Goal: Task Accomplishment & Management: Use online tool/utility

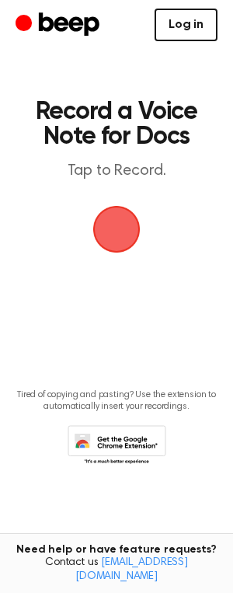
click at [183, 26] on link "Log in" at bounding box center [186, 25] width 63 height 33
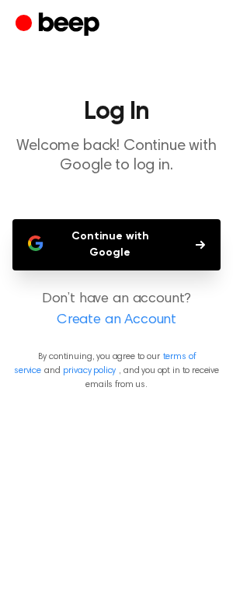
click at [152, 240] on button "Continue with Google" at bounding box center [116, 244] width 208 height 51
click at [145, 310] on link "Create an Account" at bounding box center [117, 320] width 202 height 21
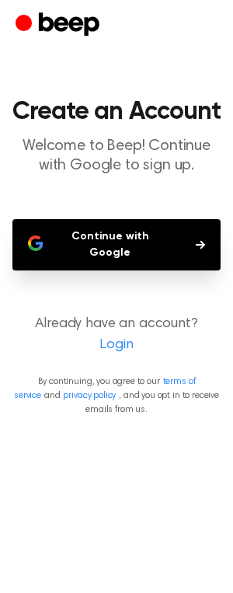
click at [100, 237] on button "Continue with Google" at bounding box center [116, 244] width 208 height 51
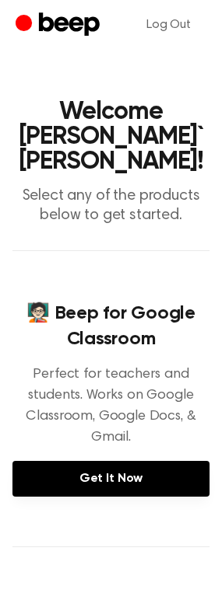
click at [36, 24] on icon "Beep" at bounding box center [60, 25] width 88 height 30
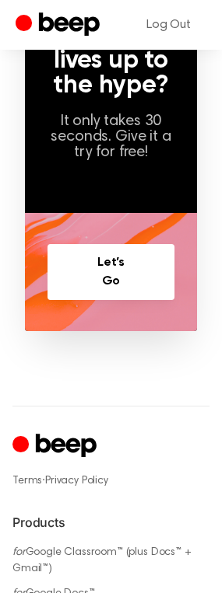
scroll to position [1129, 0]
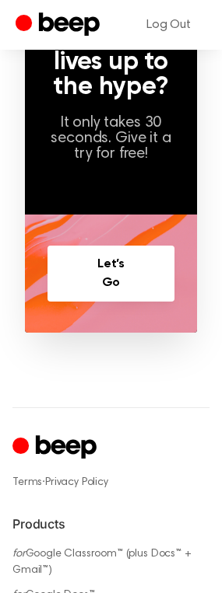
click at [122, 267] on link "Let’s Go" at bounding box center [110, 274] width 127 height 56
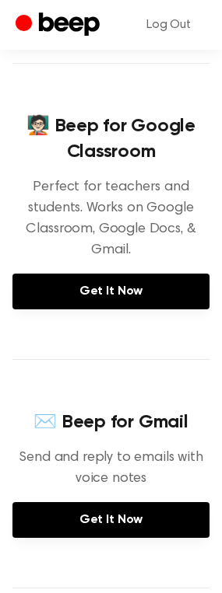
scroll to position [186, 0]
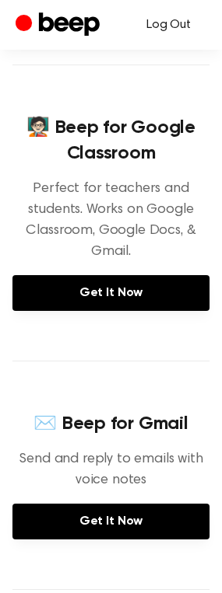
click at [173, 16] on link "Log Out" at bounding box center [168, 24] width 75 height 37
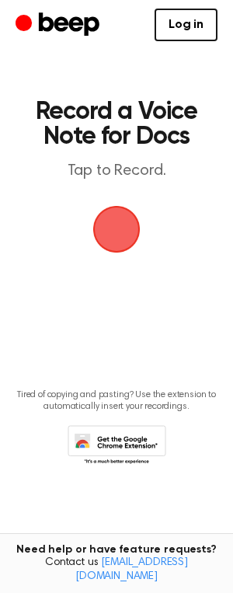
click at [127, 216] on span "button" at bounding box center [117, 230] width 44 height 44
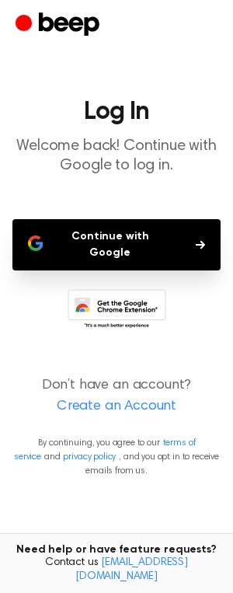
click at [138, 397] on link "Create an Account" at bounding box center [117, 407] width 202 height 21
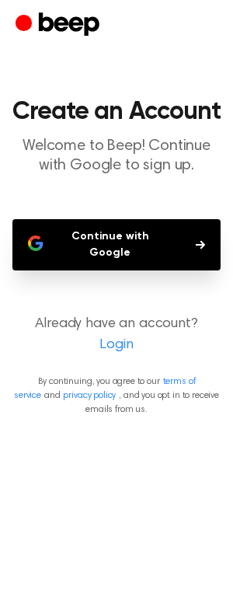
click at [124, 335] on link "Login" at bounding box center [117, 345] width 202 height 21
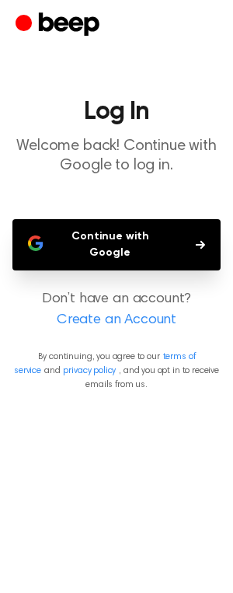
click at [114, 257] on main "Log In Welcome back! Continue with Google to log in. Continue with Google Don’t…" at bounding box center [116, 296] width 233 height 593
click at [115, 250] on button "Continue with Google" at bounding box center [116, 244] width 208 height 51
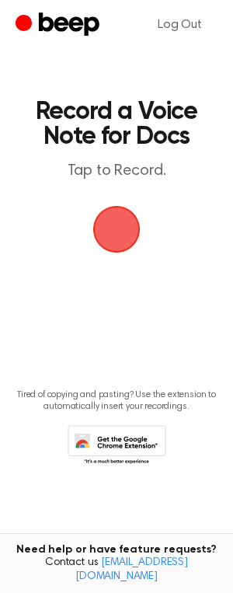
click at [106, 229] on span "button" at bounding box center [116, 229] width 47 height 47
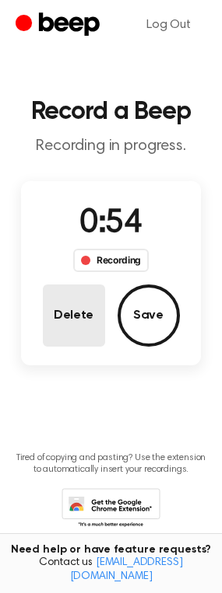
click at [72, 327] on button "Delete" at bounding box center [74, 316] width 62 height 62
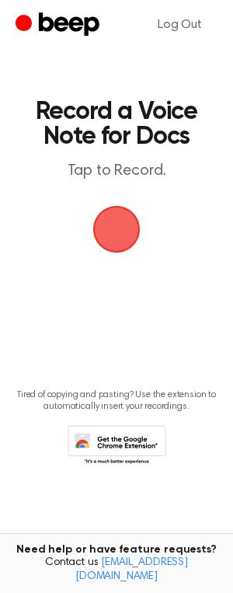
click at [125, 233] on span "button" at bounding box center [117, 230] width 51 height 51
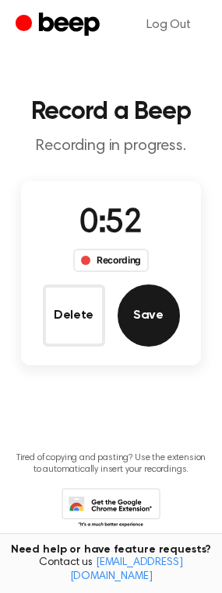
click at [149, 314] on button "Save" at bounding box center [148, 316] width 62 height 62
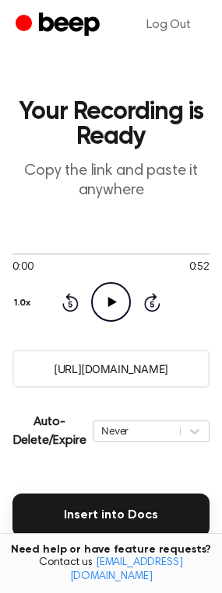
click at [114, 309] on icon "Play Audio" at bounding box center [111, 302] width 40 height 40
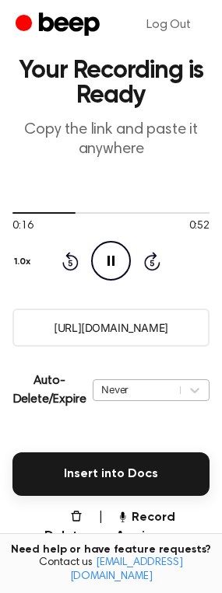
click at [145, 401] on div "Never" at bounding box center [151, 390] width 117 height 22
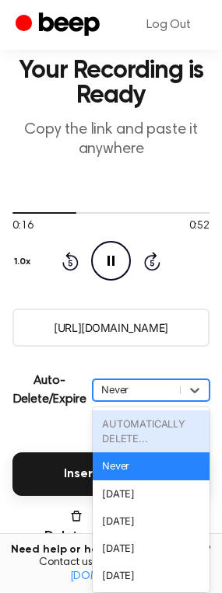
scroll to position [47, 0]
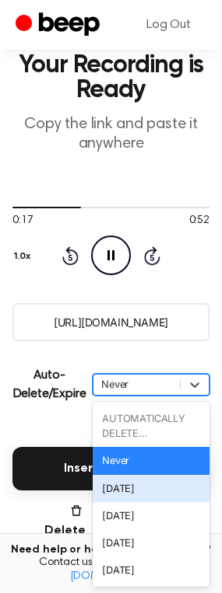
click at [138, 488] on div "In 1 Day" at bounding box center [151, 488] width 117 height 27
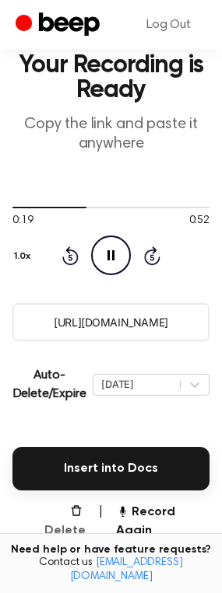
click at [72, 518] on button "Delete" at bounding box center [58, 521] width 54 height 37
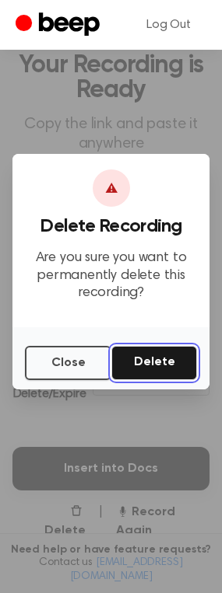
click at [152, 362] on button "Delete" at bounding box center [154, 363] width 86 height 34
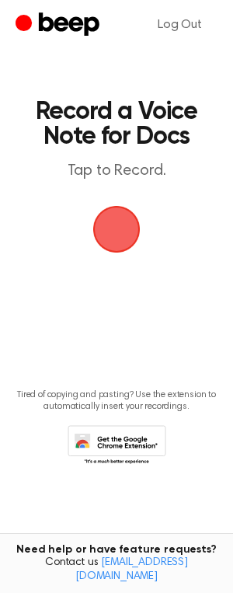
click at [131, 236] on span "button" at bounding box center [117, 230] width 44 height 44
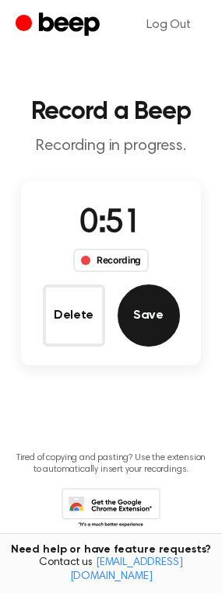
click at [153, 309] on button "Save" at bounding box center [148, 316] width 62 height 62
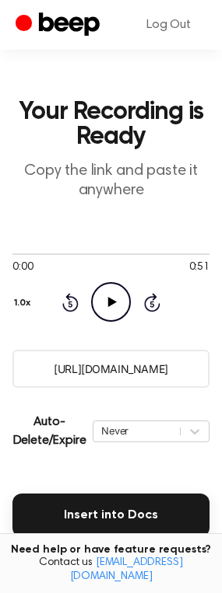
scroll to position [234, 0]
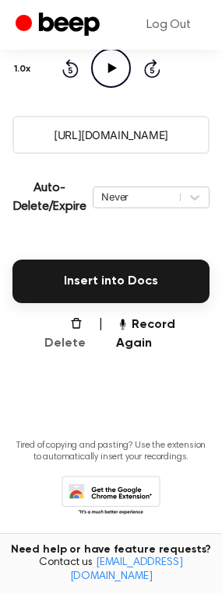
click at [82, 328] on button "Delete" at bounding box center [58, 334] width 54 height 37
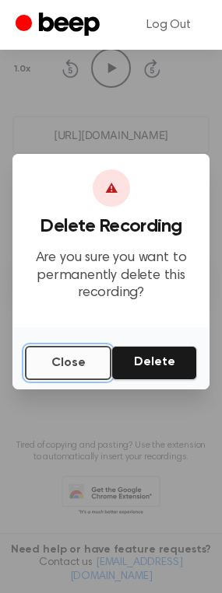
click at [84, 362] on button "Close" at bounding box center [68, 363] width 86 height 34
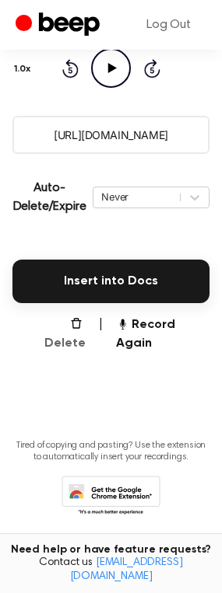
click at [62, 327] on button "Delete" at bounding box center [58, 334] width 54 height 37
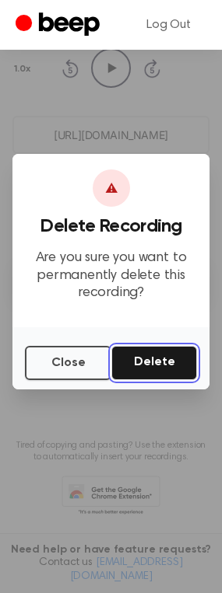
click at [166, 357] on button "Delete" at bounding box center [154, 363] width 86 height 34
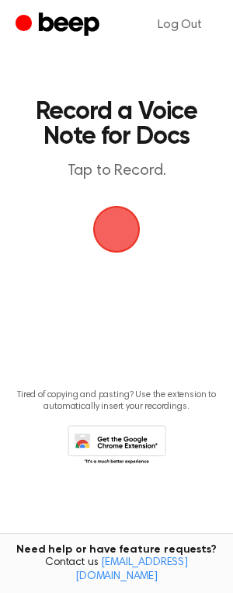
click at [118, 244] on span "button" at bounding box center [117, 230] width 44 height 44
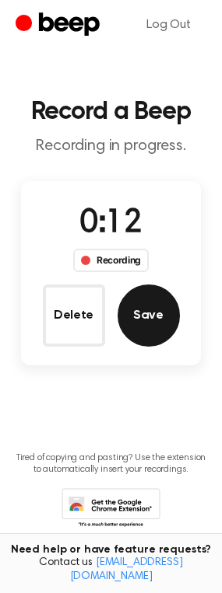
click at [152, 316] on button "Save" at bounding box center [148, 316] width 62 height 62
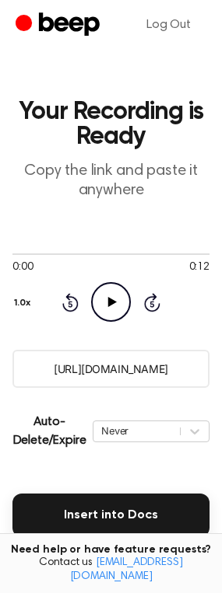
click at [96, 299] on icon "Play Audio" at bounding box center [111, 302] width 40 height 40
click at [165, 32] on link "Log Out" at bounding box center [168, 24] width 75 height 37
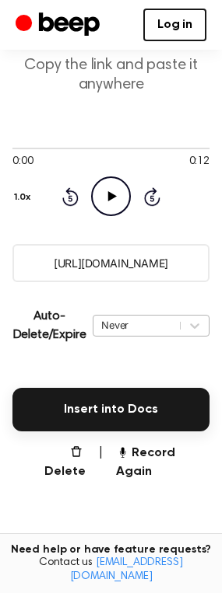
scroll to position [108, 0]
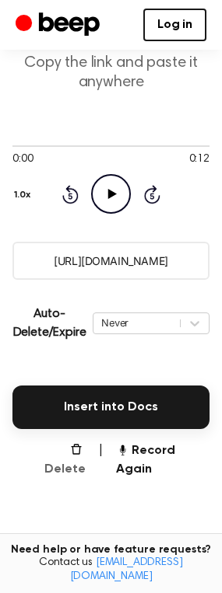
click at [71, 449] on button "Delete" at bounding box center [58, 460] width 54 height 37
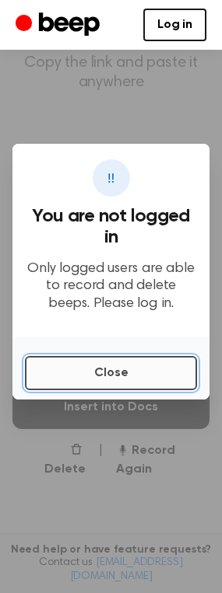
click at [105, 375] on button "Close" at bounding box center [111, 373] width 172 height 34
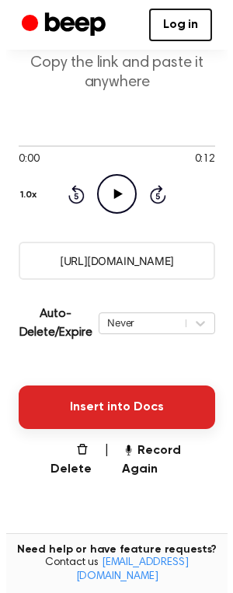
scroll to position [0, 0]
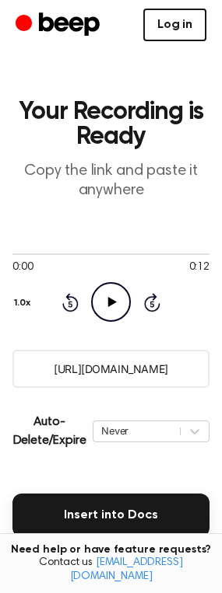
click at [172, 25] on link "Log in" at bounding box center [174, 25] width 63 height 33
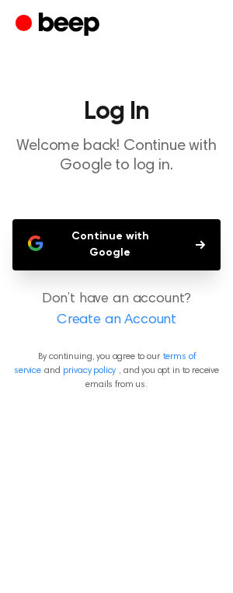
click at [94, 248] on button "Continue with Google" at bounding box center [116, 244] width 208 height 51
click at [156, 234] on button "Continue with Google" at bounding box center [116, 244] width 208 height 51
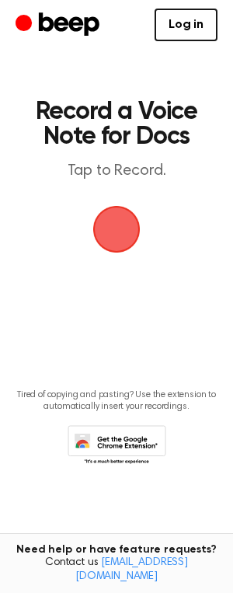
click at [195, 33] on link "Log in" at bounding box center [186, 25] width 63 height 33
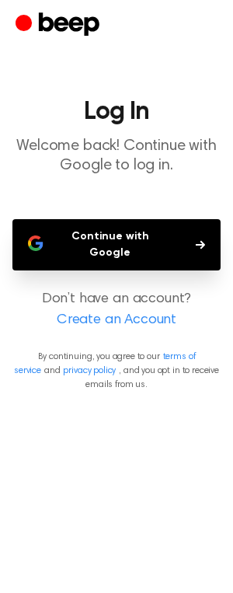
click at [131, 232] on button "Continue with Google" at bounding box center [116, 244] width 208 height 51
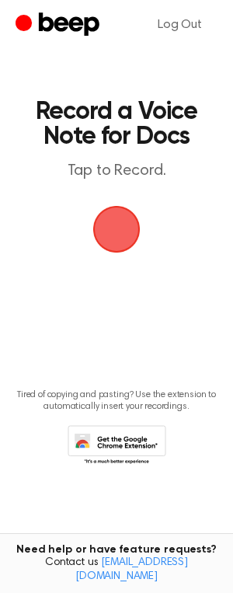
click at [107, 222] on span "button" at bounding box center [116, 229] width 53 height 53
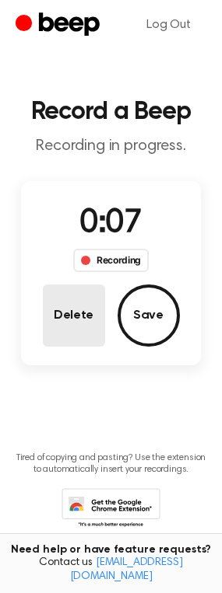
click at [95, 320] on button "Delete" at bounding box center [74, 316] width 62 height 62
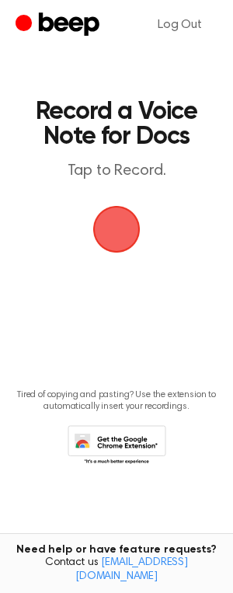
click at [135, 240] on span "button" at bounding box center [117, 230] width 51 height 51
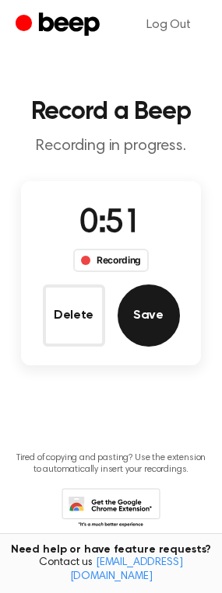
click at [162, 306] on button "Save" at bounding box center [148, 316] width 62 height 62
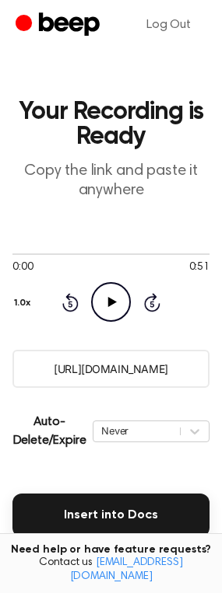
click at [124, 312] on icon "Play Audio" at bounding box center [111, 302] width 40 height 40
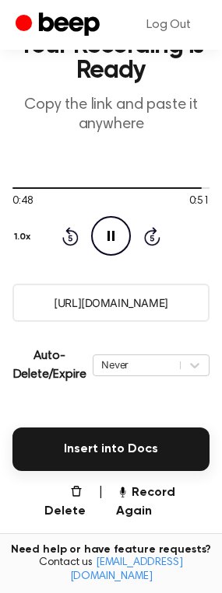
scroll to position [67, 0]
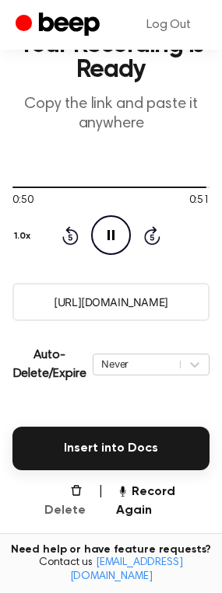
click at [75, 491] on button "Delete" at bounding box center [58, 501] width 54 height 37
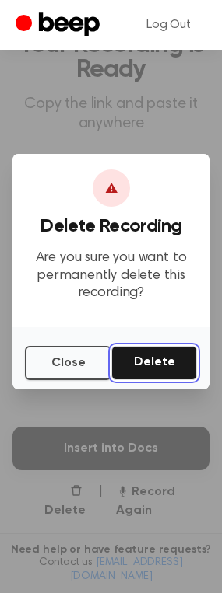
click at [128, 351] on button "Delete" at bounding box center [154, 363] width 86 height 34
